Goal: Navigation & Orientation: Find specific page/section

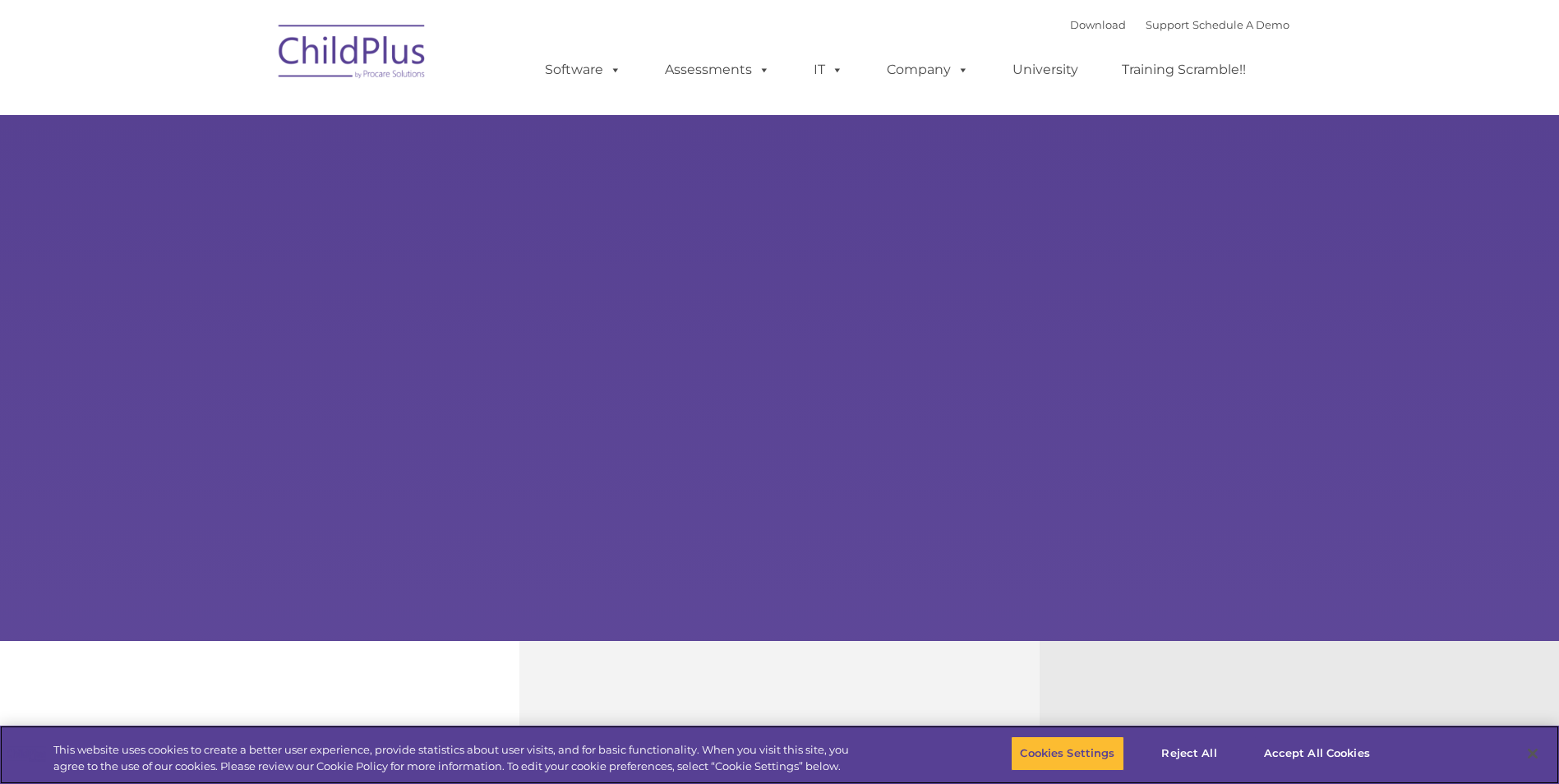
select select "MEDIUM"
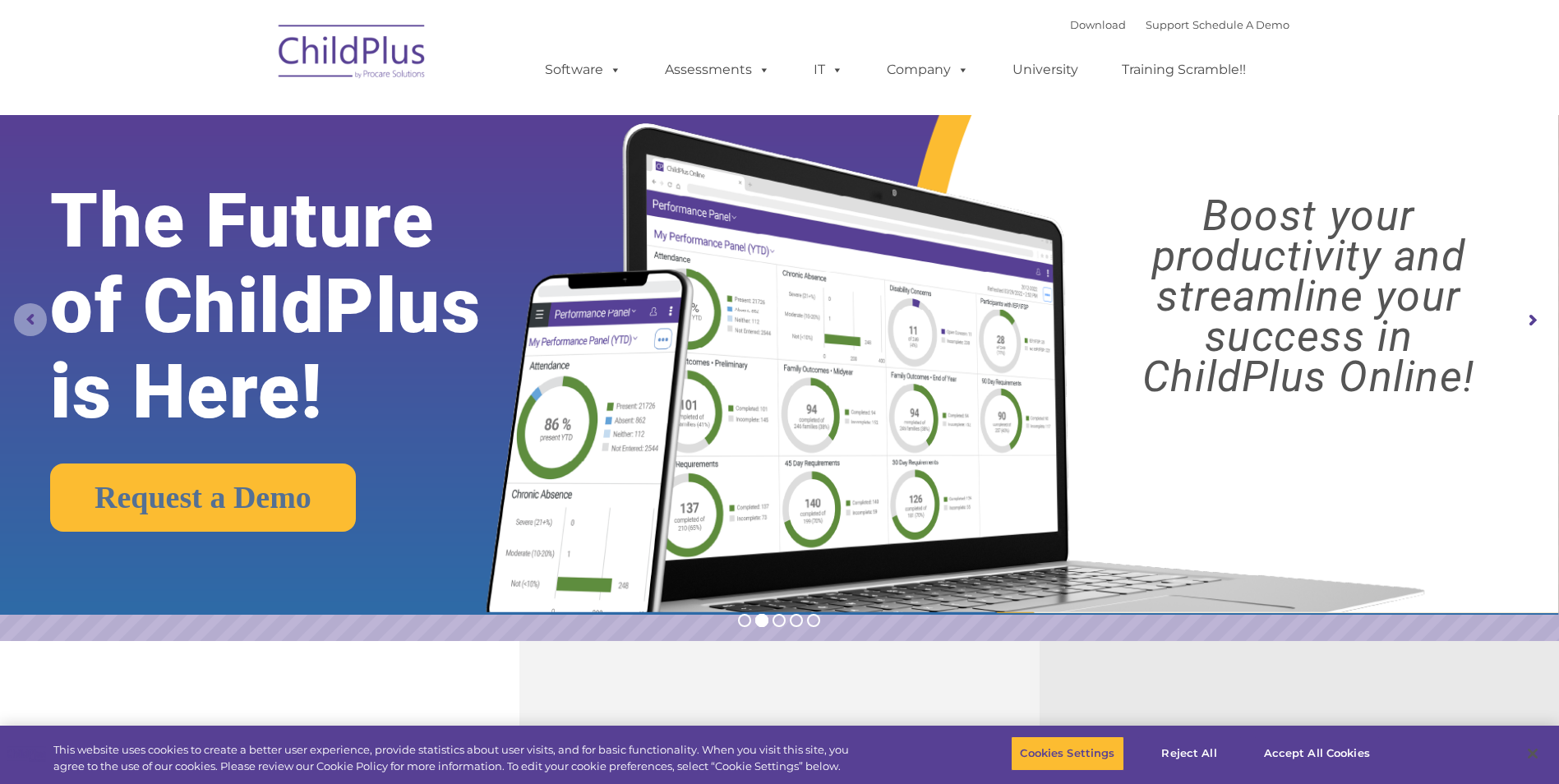
click at [28, 319] on rs-arrow at bounding box center [30, 320] width 33 height 33
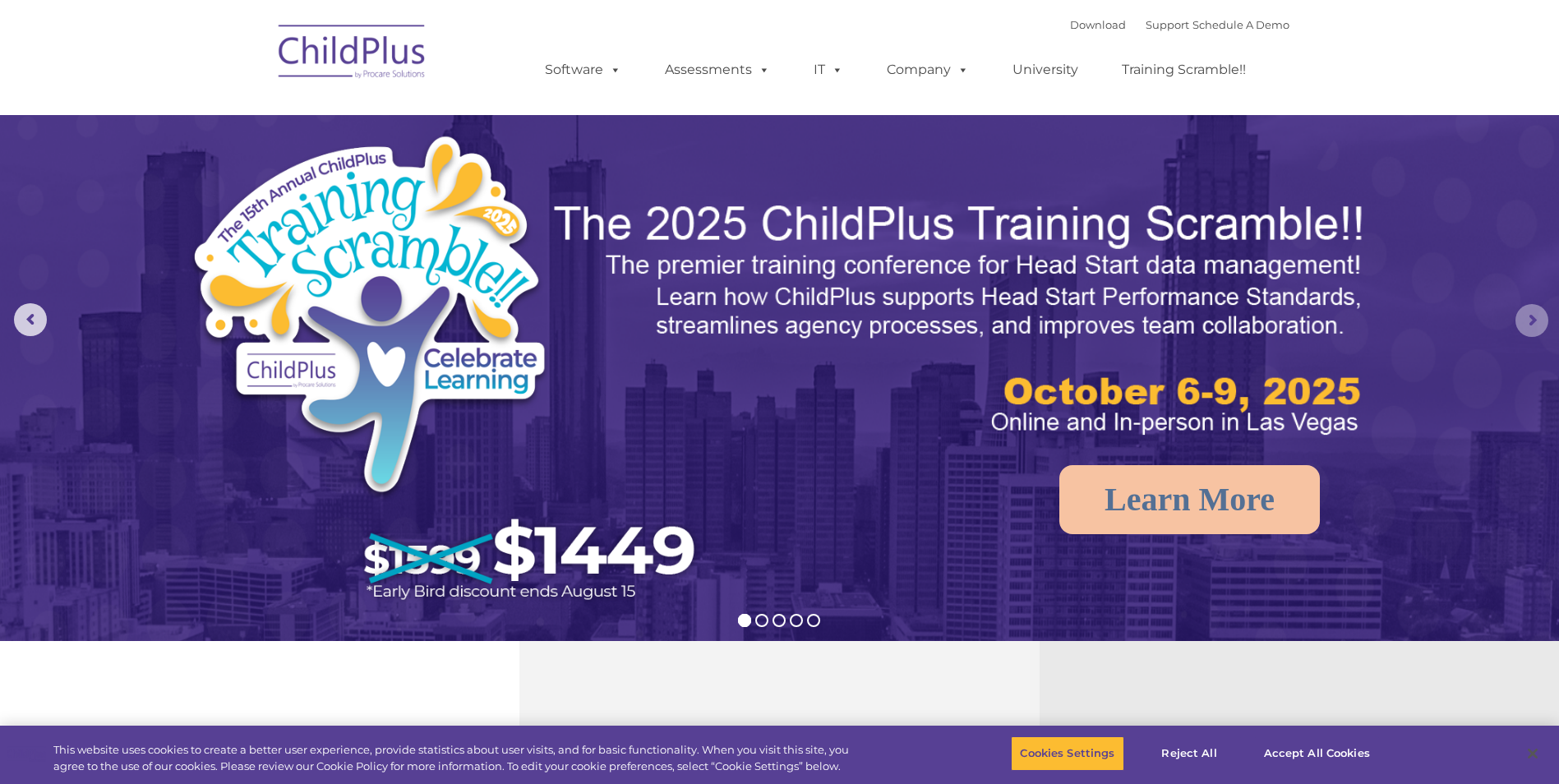
click at [1530, 322] on rs-arrow at bounding box center [1532, 321] width 33 height 33
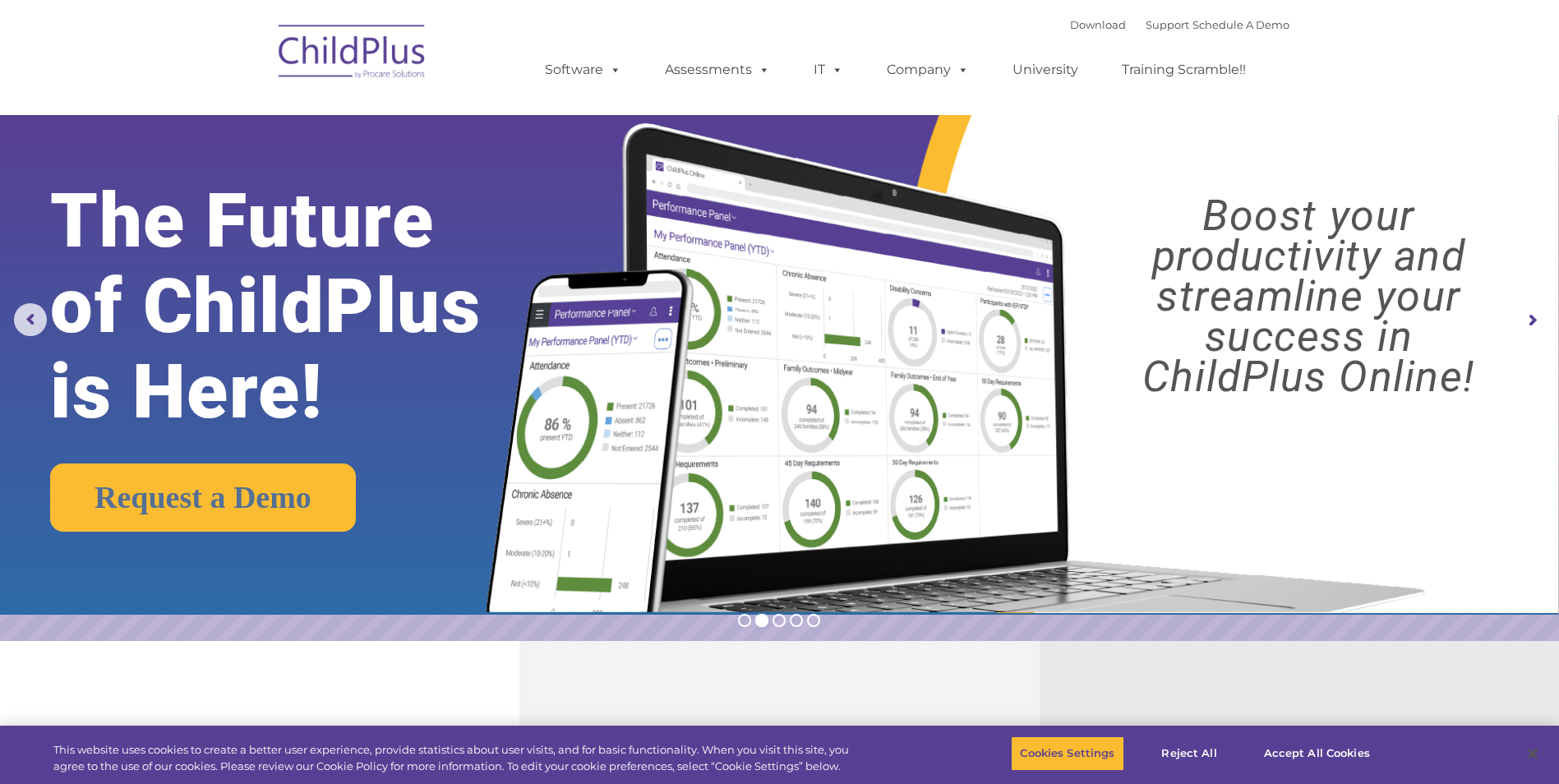
click at [1530, 322] on rs-arrow at bounding box center [1532, 321] width 33 height 33
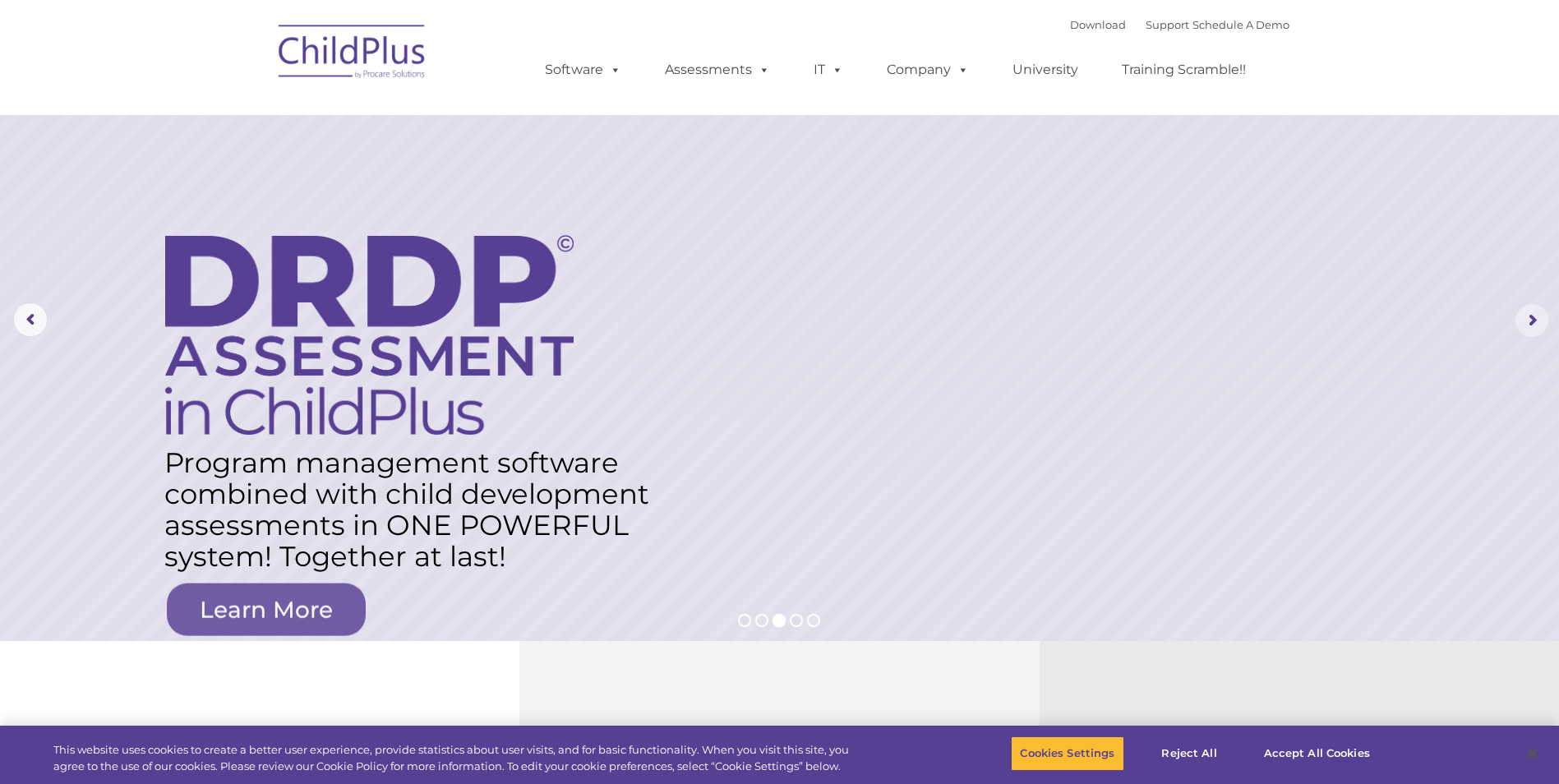
click at [1530, 322] on rs-arrow at bounding box center [1532, 321] width 33 height 33
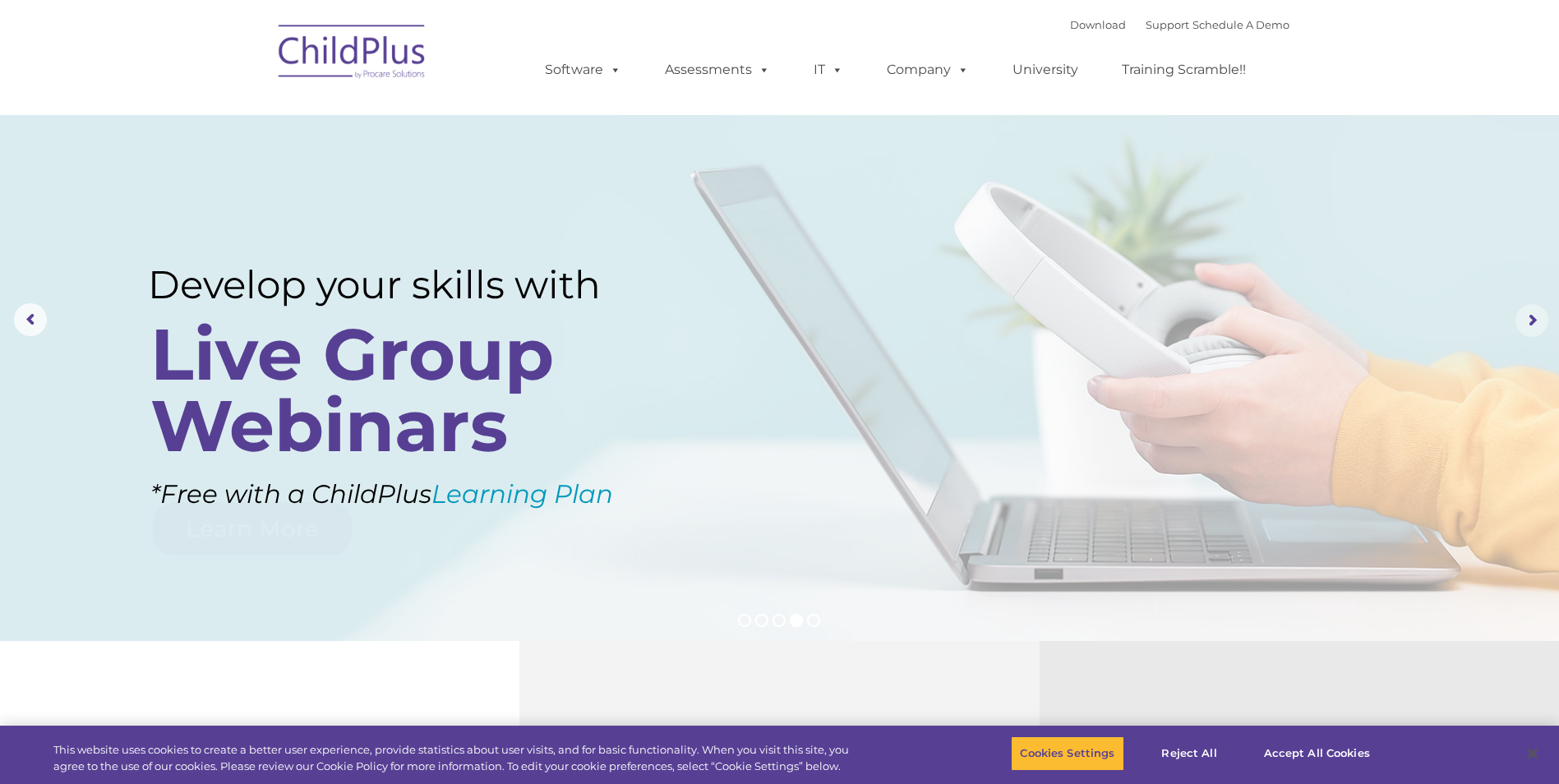
click at [1530, 322] on rs-arrow at bounding box center [1532, 321] width 33 height 33
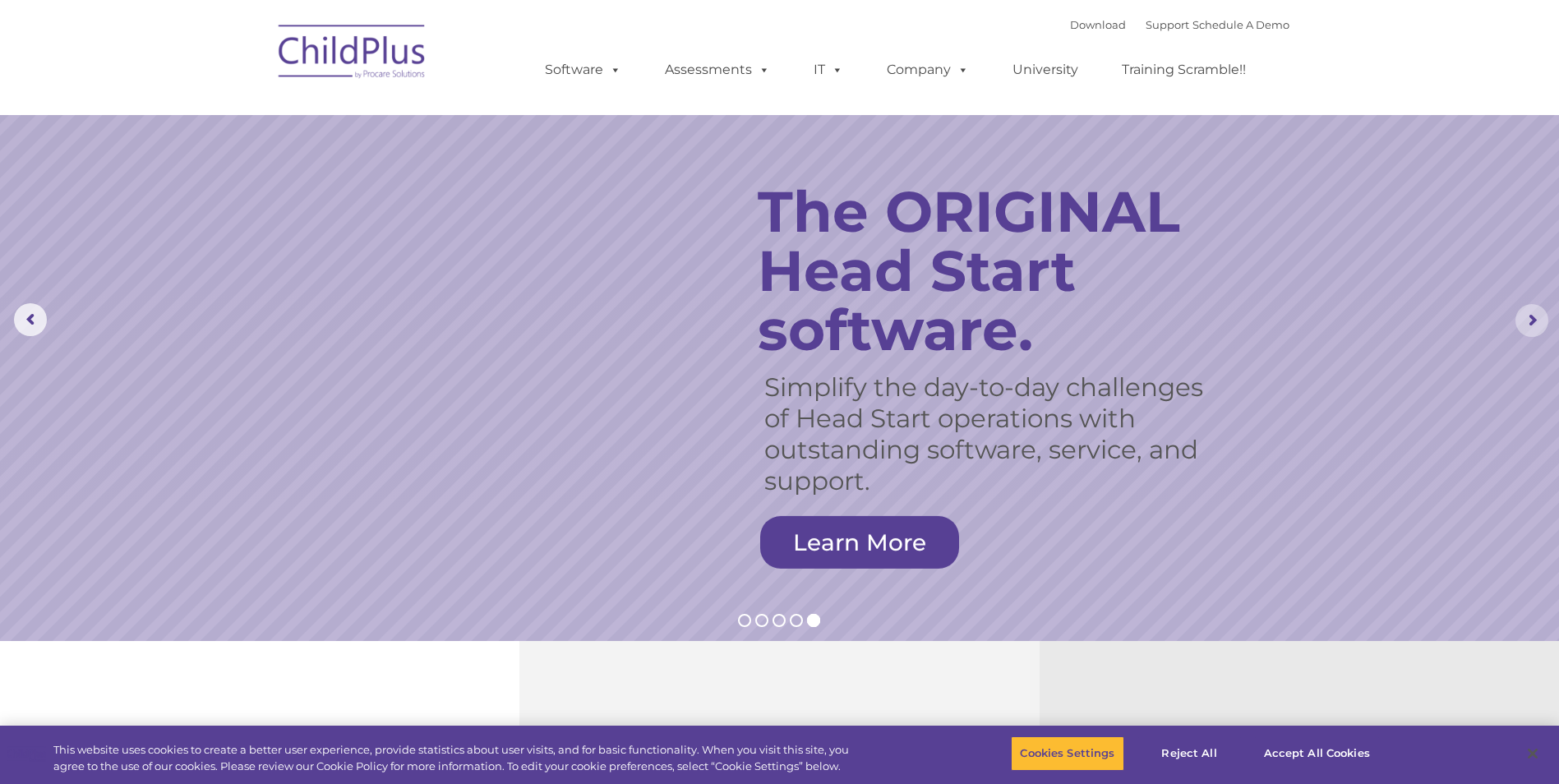
click at [1530, 322] on rs-arrow at bounding box center [1532, 321] width 33 height 33
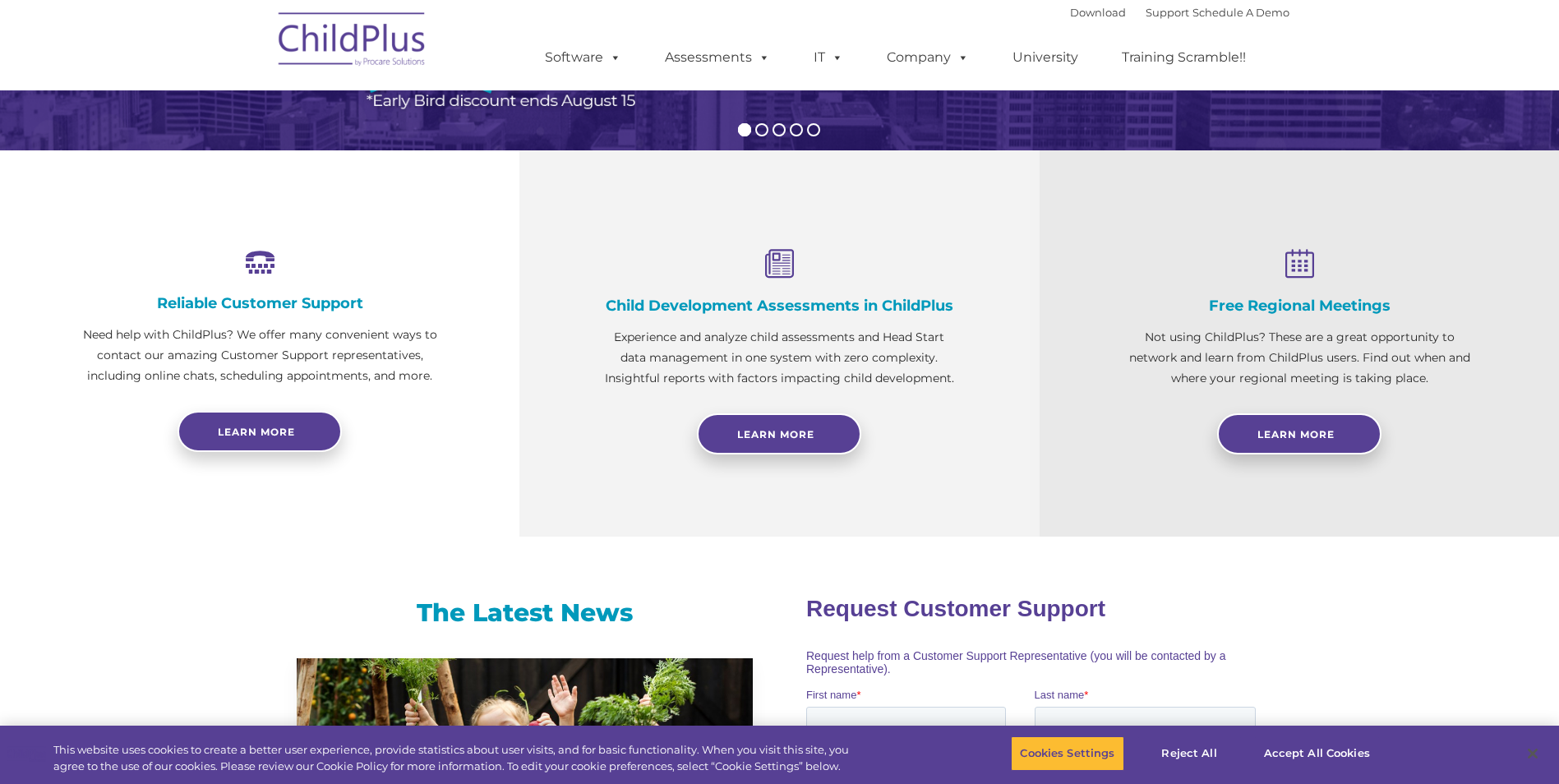
scroll to position [493, 0]
